Goal: Book appointment/travel/reservation

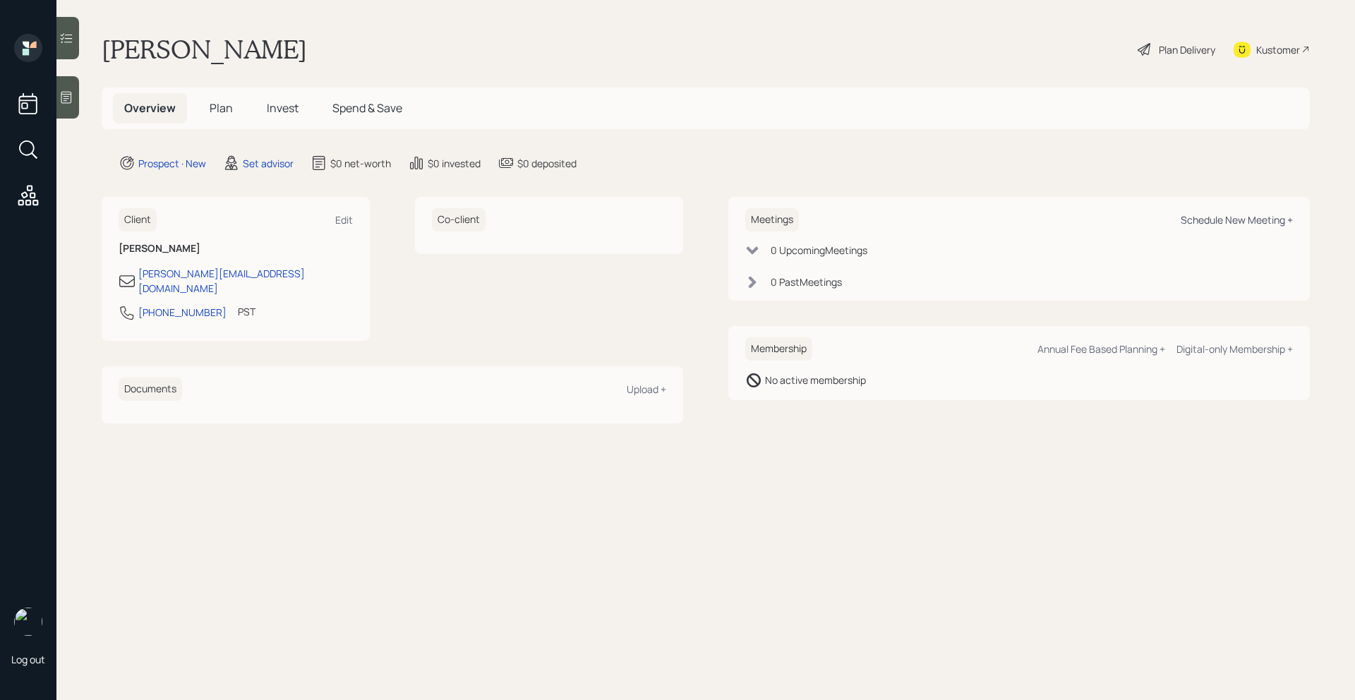
click at [1226, 217] on div "Schedule New Meeting +" at bounding box center [1237, 219] width 112 height 13
select select "round-[PERSON_NAME]"
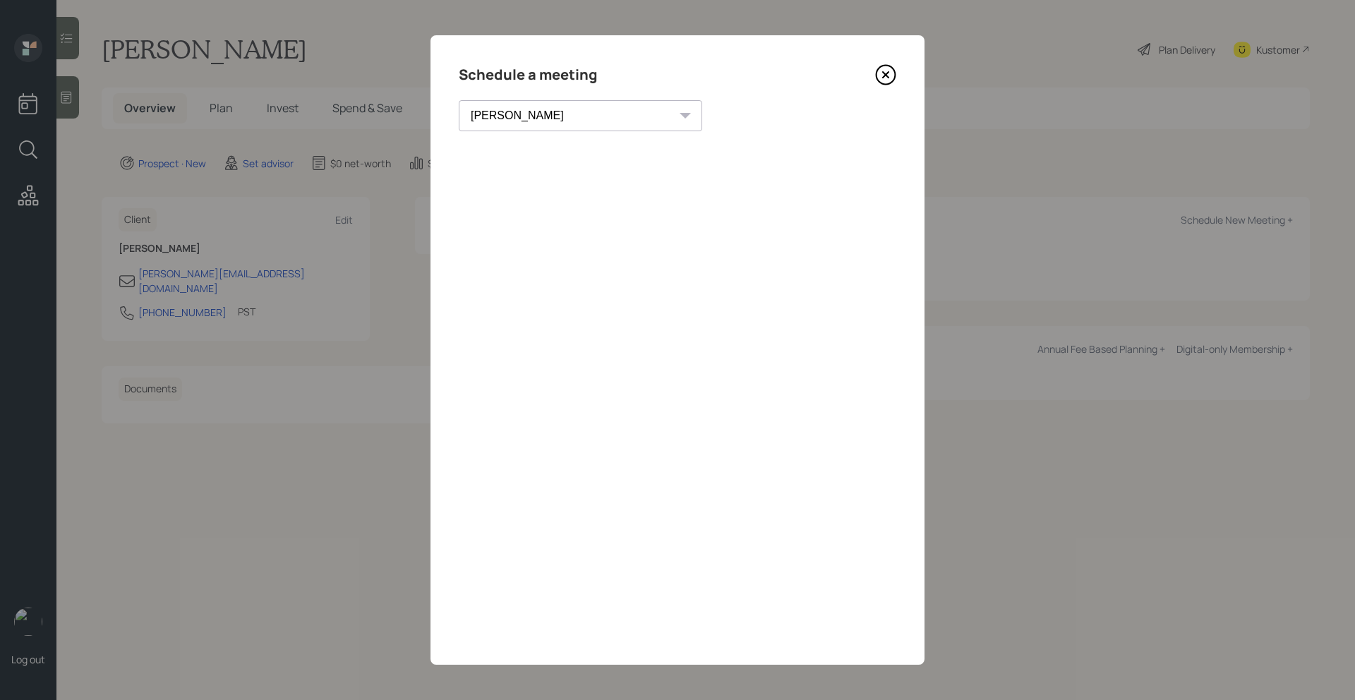
click at [881, 63] on div "Schedule a meeting [PERSON_NAME] [PERSON_NAME] [PERSON_NAME] [PERSON_NAME] [PER…" at bounding box center [678, 350] width 494 height 630
click at [881, 68] on icon at bounding box center [885, 74] width 21 height 21
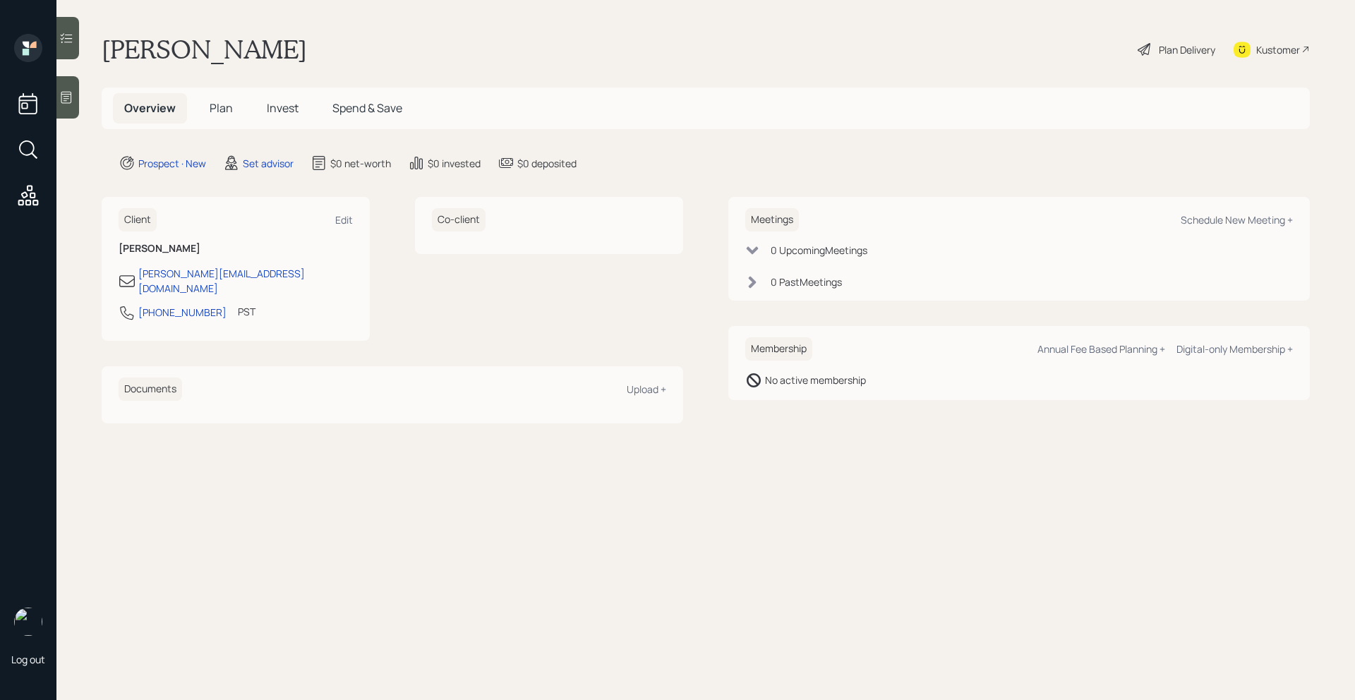
click at [59, 112] on div at bounding box center [67, 97] width 23 height 42
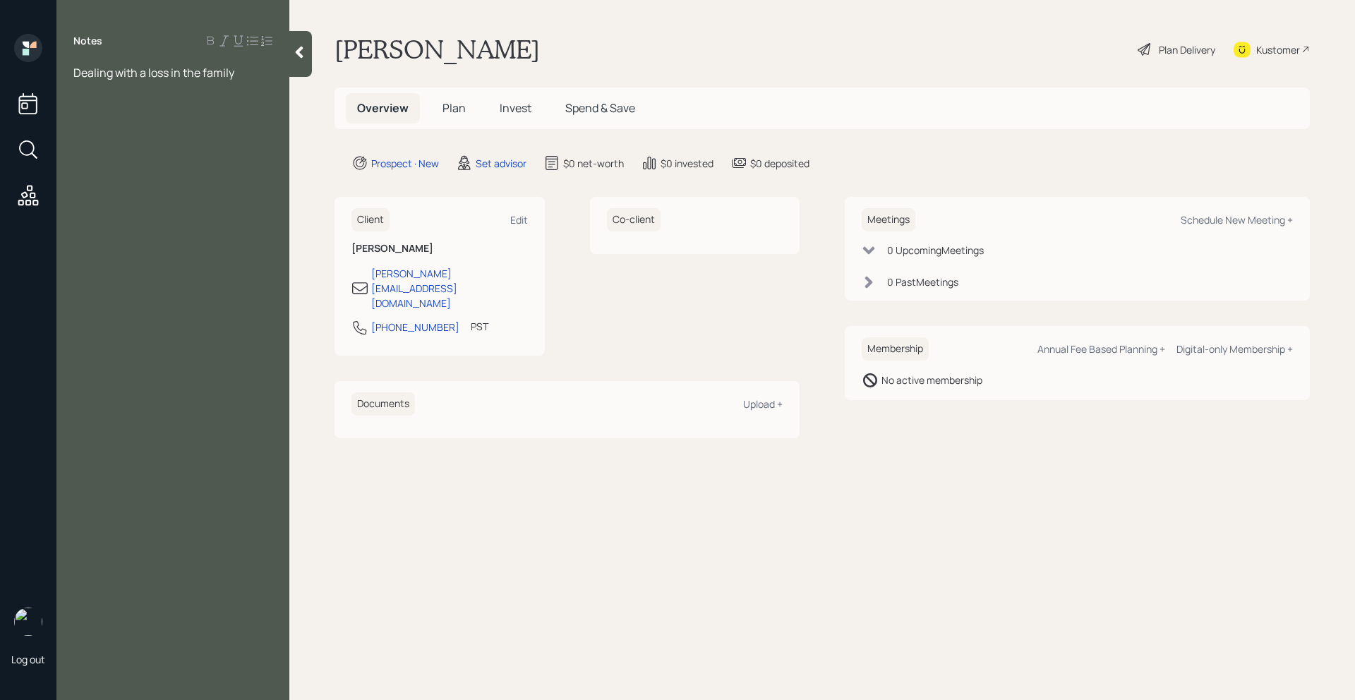
click at [287, 73] on div "Dealing with a loss in the family" at bounding box center [172, 73] width 233 height 16
click at [295, 48] on icon at bounding box center [299, 52] width 14 height 14
